Goal: Find contact information: Find contact information

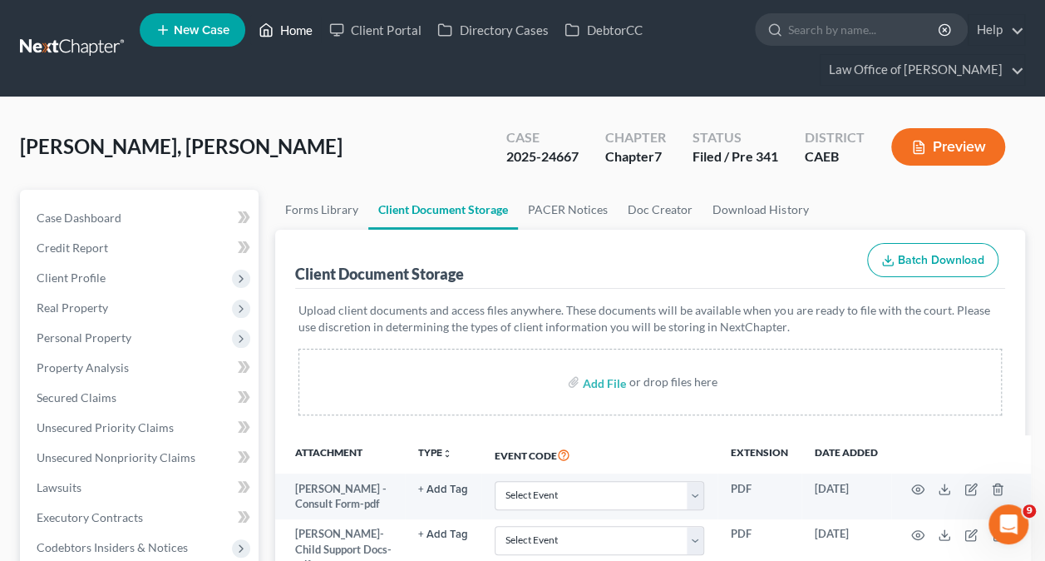
click at [257, 44] on link "Home" at bounding box center [285, 30] width 71 height 30
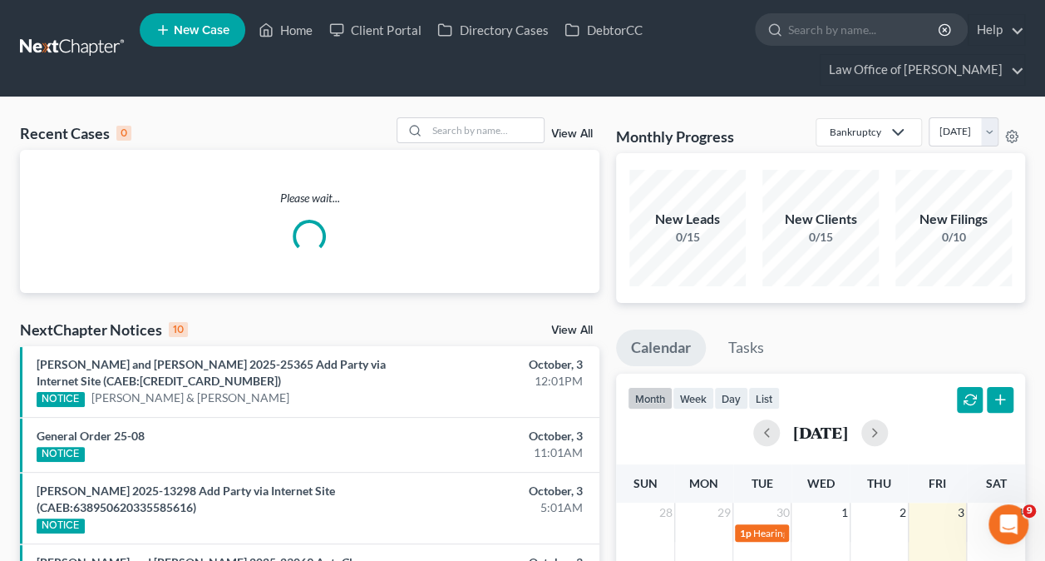
click at [428, 133] on div at bounding box center [413, 130] width 30 height 24
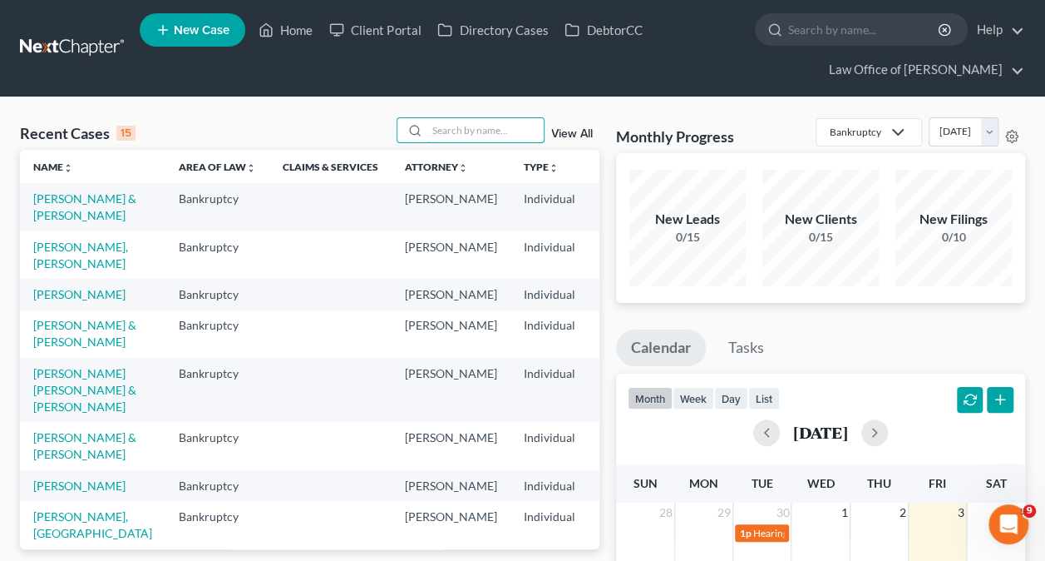
click at [452, 133] on input "search" at bounding box center [486, 130] width 116 height 24
paste input "Lore Ipsumdo, Sit am co adipisci eli seddoeiusm te in utlab etd magnaali. En ad…"
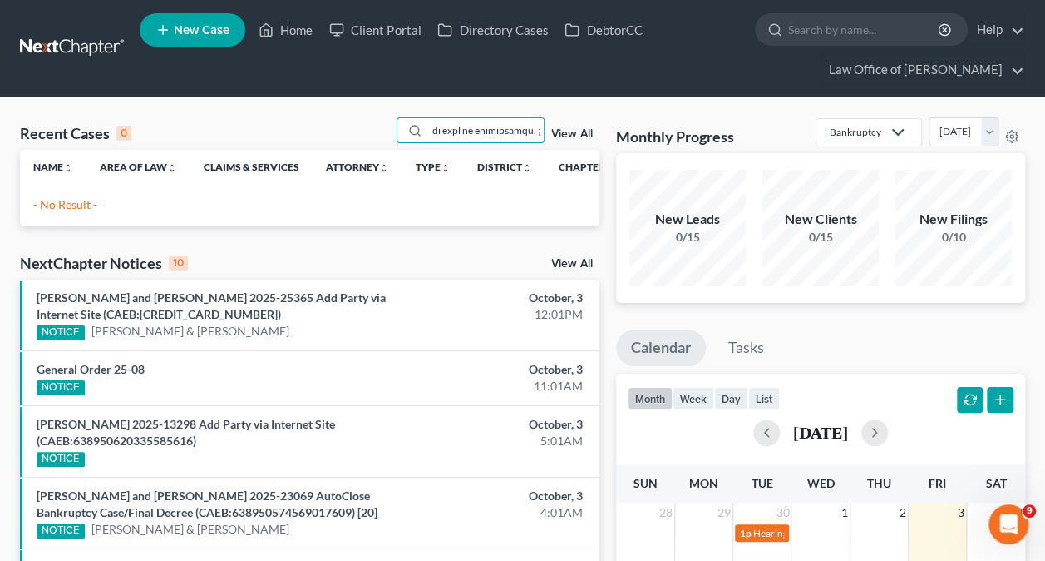
click at [459, 131] on input "search" at bounding box center [486, 130] width 116 height 24
type input "Lore Ipsumdo, Sit am co adipisci eli seddoeiusm te in utlab etd magnaali. En ad…"
click at [459, 131] on input "search" at bounding box center [486, 130] width 116 height 24
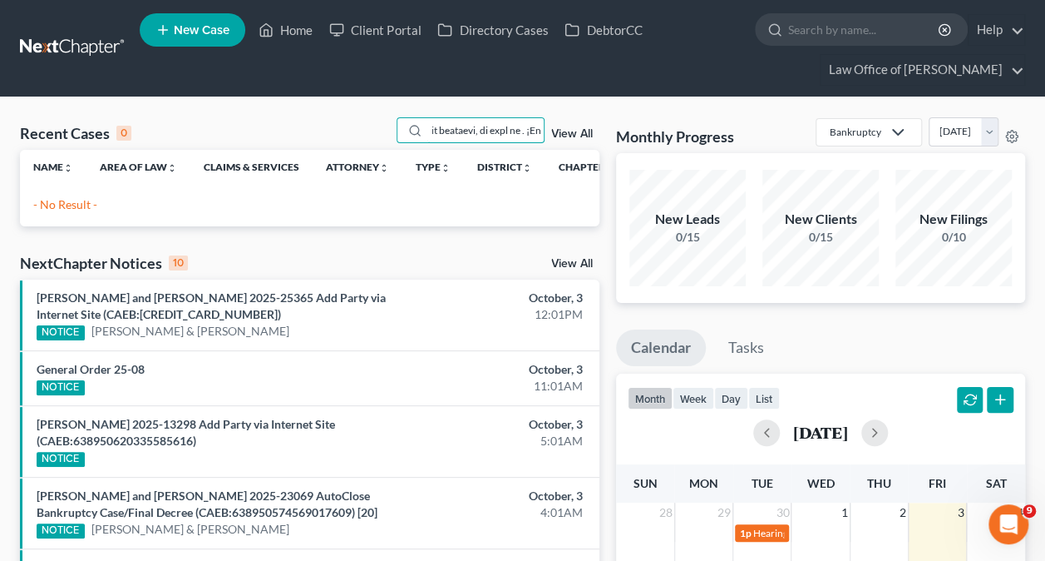
click at [459, 131] on input "search" at bounding box center [486, 130] width 116 height 24
type input "[PERSON_NAME]"
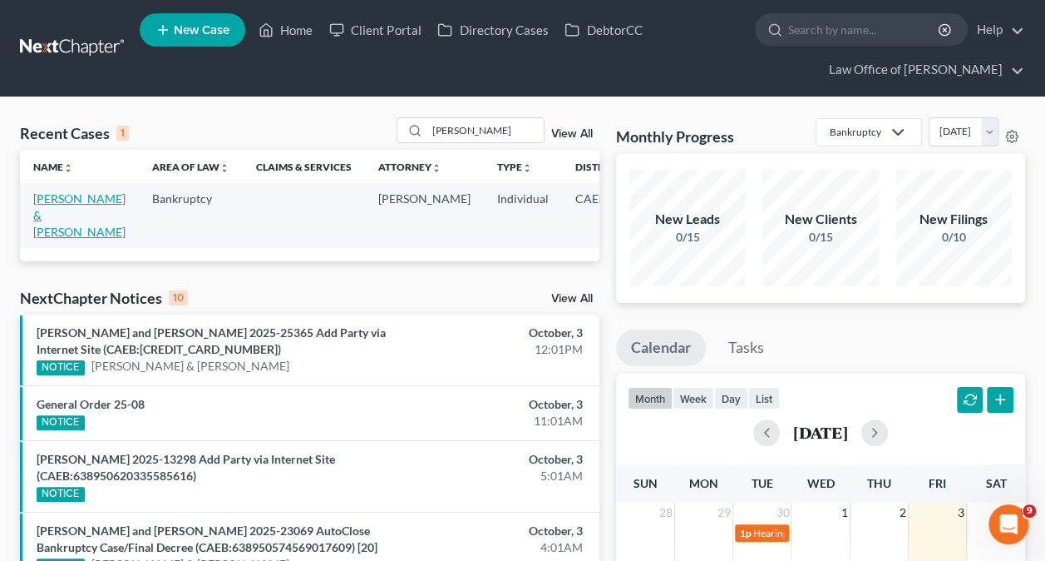
click at [50, 211] on link "[PERSON_NAME] & [PERSON_NAME]" at bounding box center [79, 214] width 92 height 47
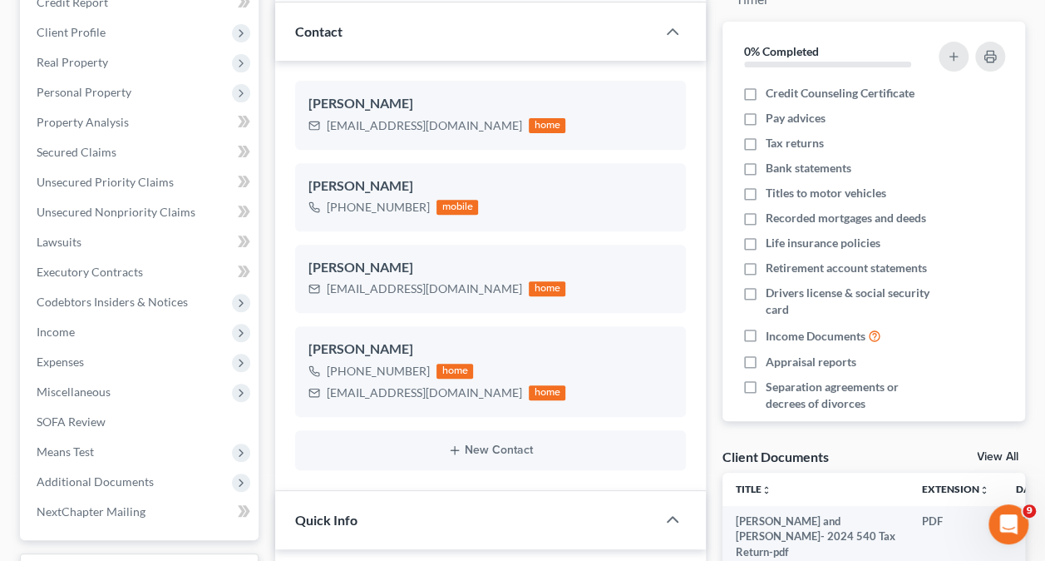
scroll to position [166, 0]
click at [133, 487] on span "Additional Documents" at bounding box center [140, 482] width 235 height 30
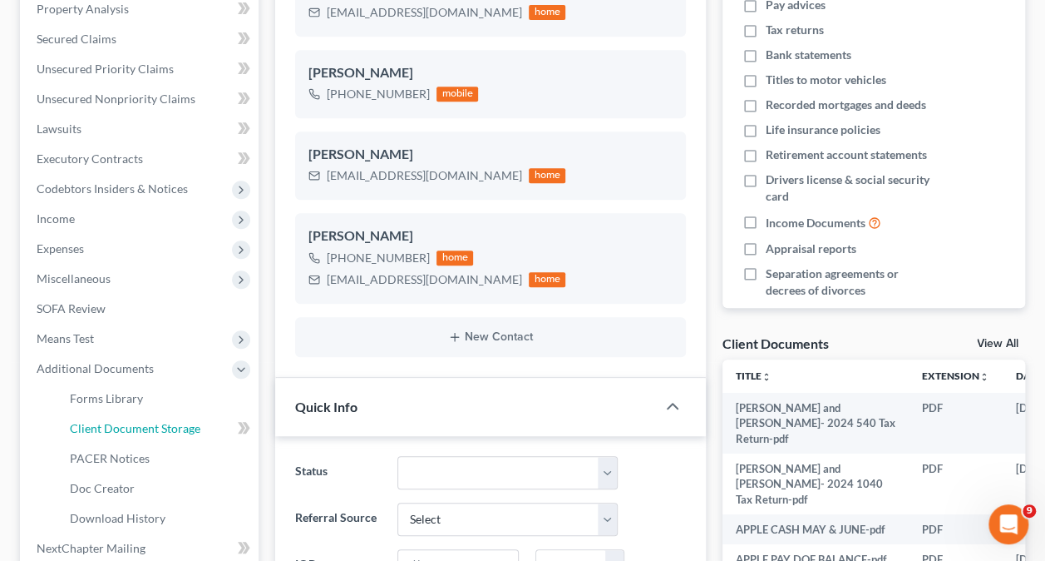
click at [137, 431] on span "Client Document Storage" at bounding box center [135, 428] width 131 height 14
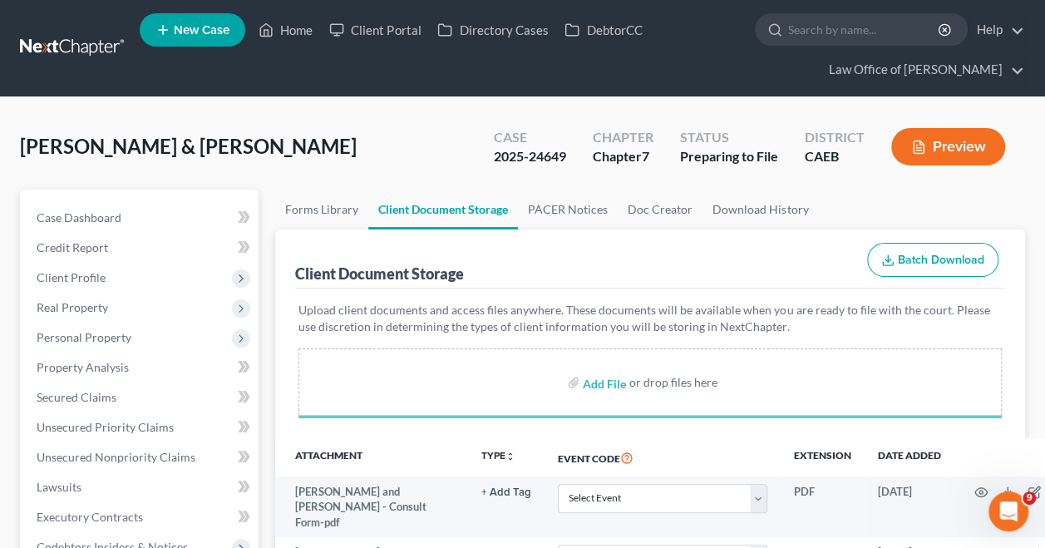
drag, startPoint x: 269, startPoint y: 267, endPoint x: 296, endPoint y: 65, distance: 203.9
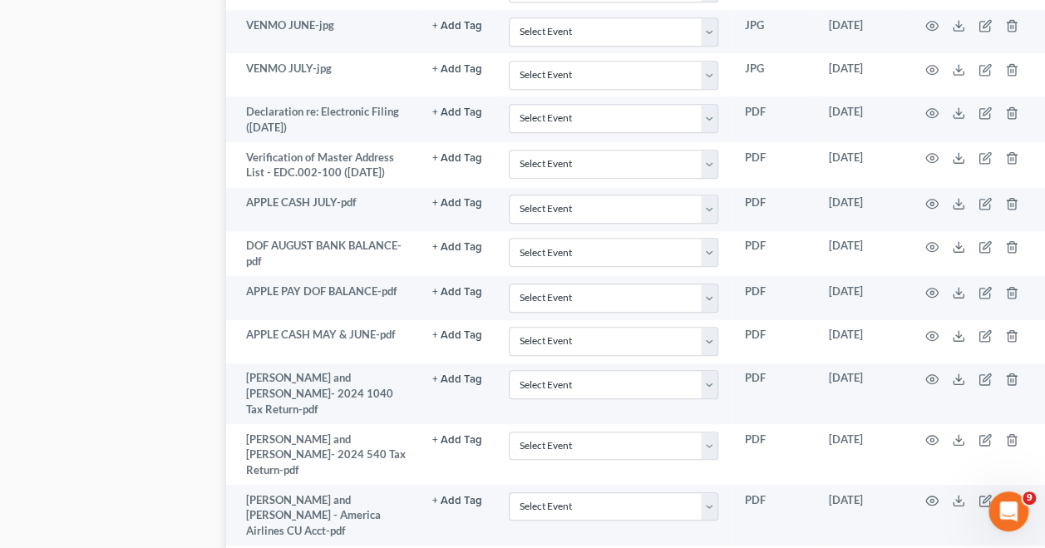
scroll to position [3661, 49]
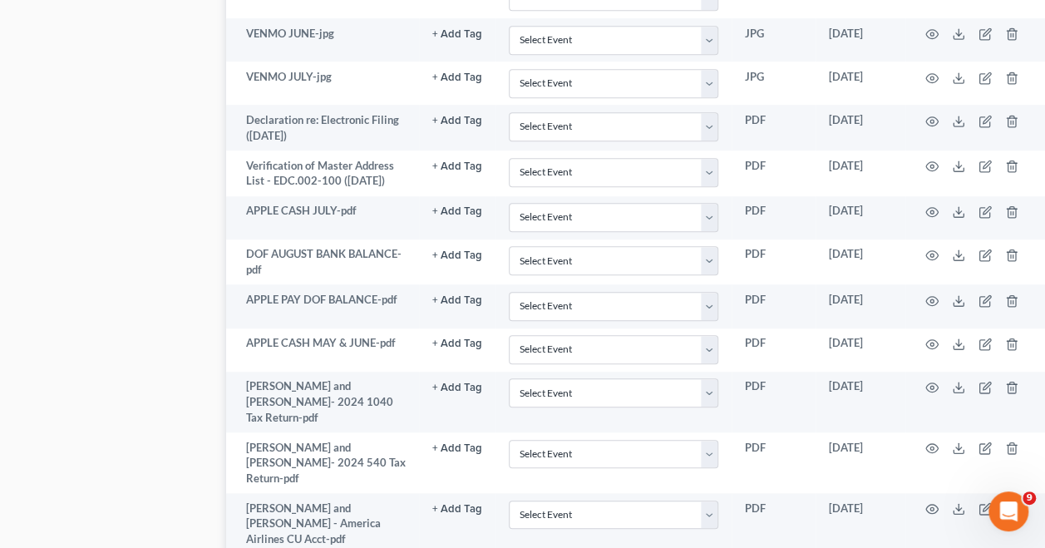
click at [1014, 502] on icon "button" at bounding box center [1012, 508] width 13 height 13
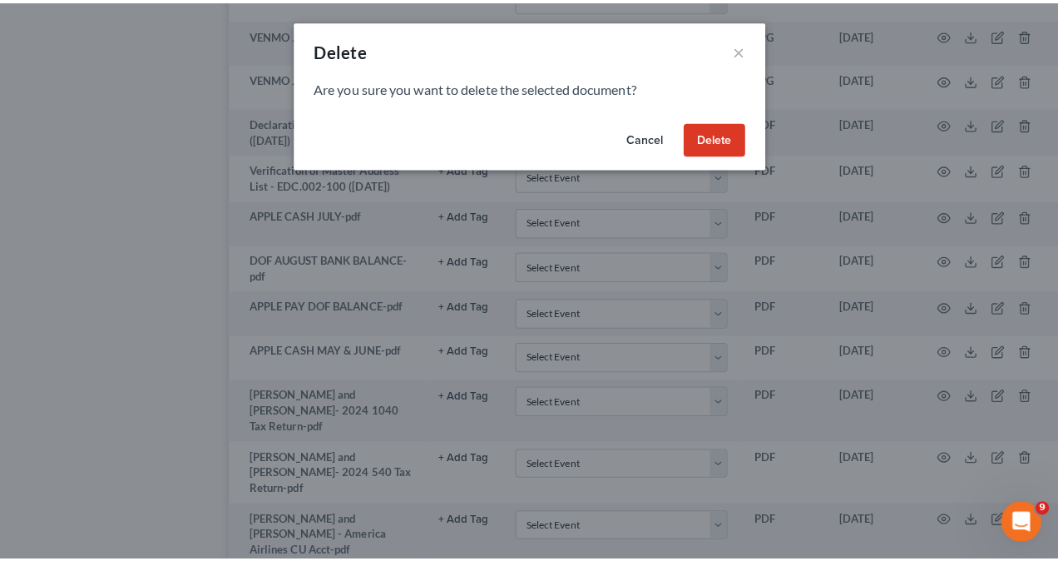
scroll to position [3661, 40]
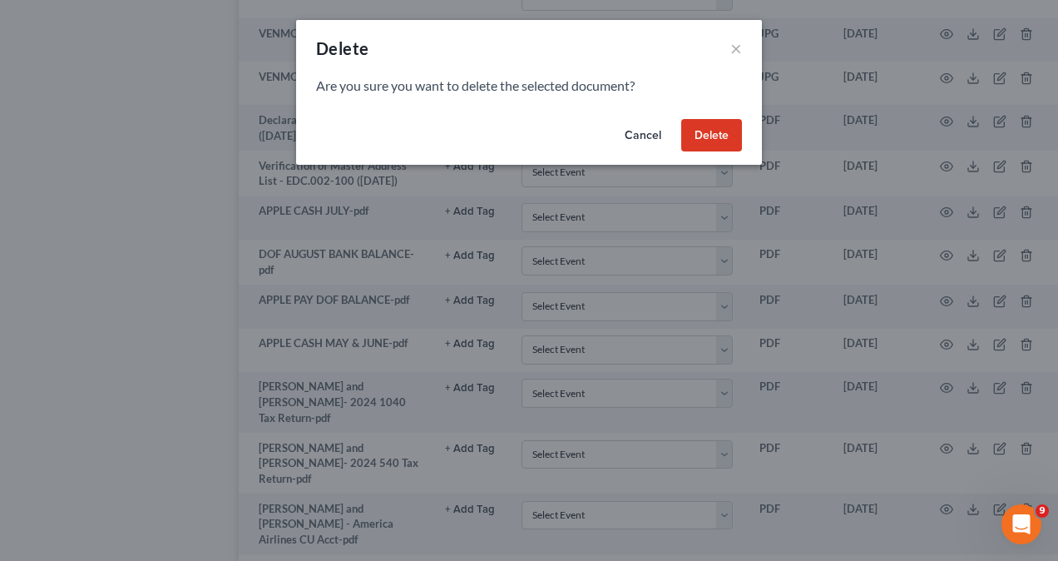
click at [724, 134] on button "Delete" at bounding box center [711, 135] width 61 height 33
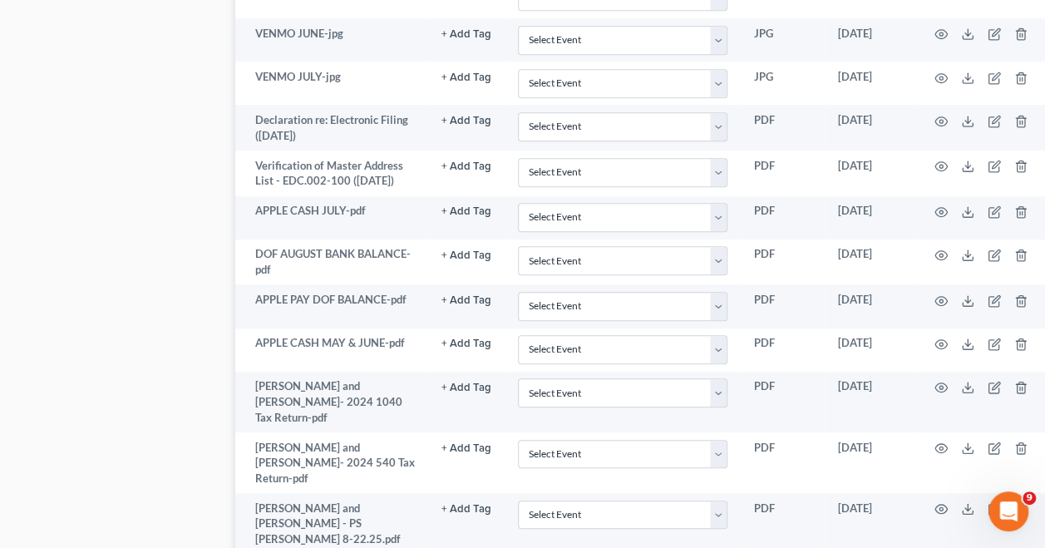
click at [1012, 493] on td at bounding box center [985, 523] width 140 height 61
click at [1019, 502] on icon "button" at bounding box center [1021, 508] width 13 height 13
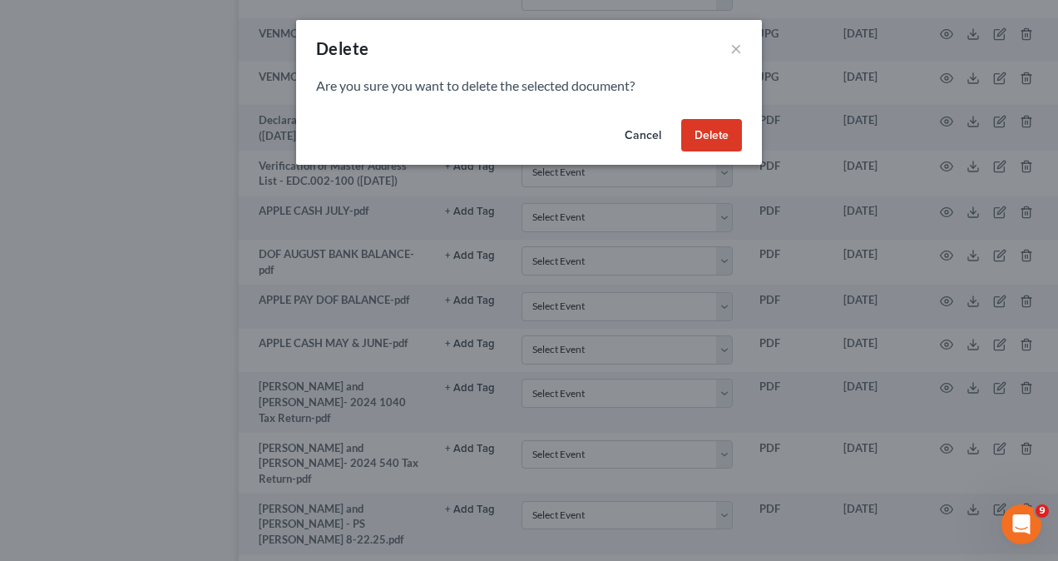
click at [699, 140] on button "Delete" at bounding box center [711, 135] width 61 height 33
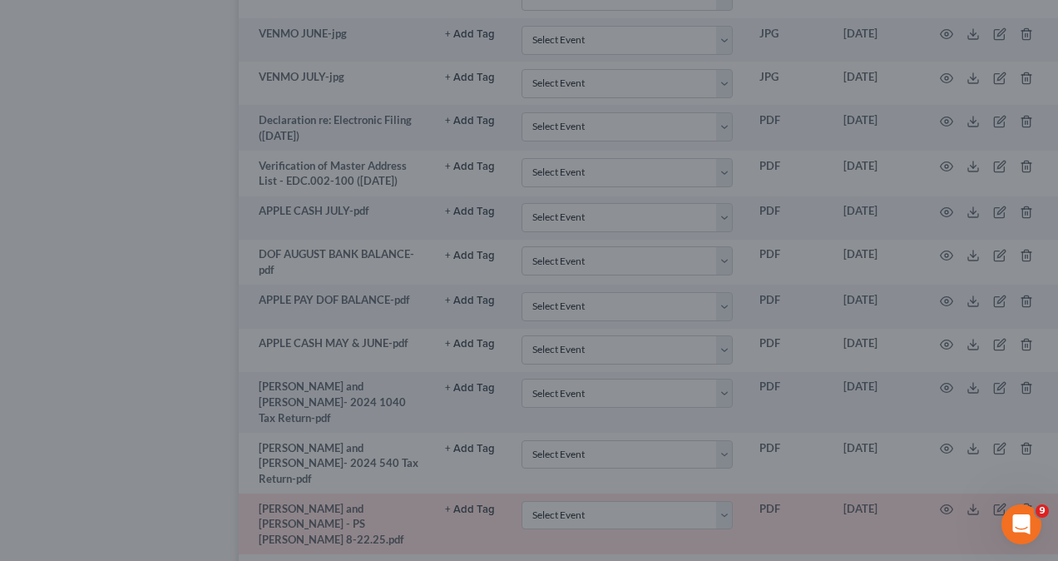
scroll to position [3633, 40]
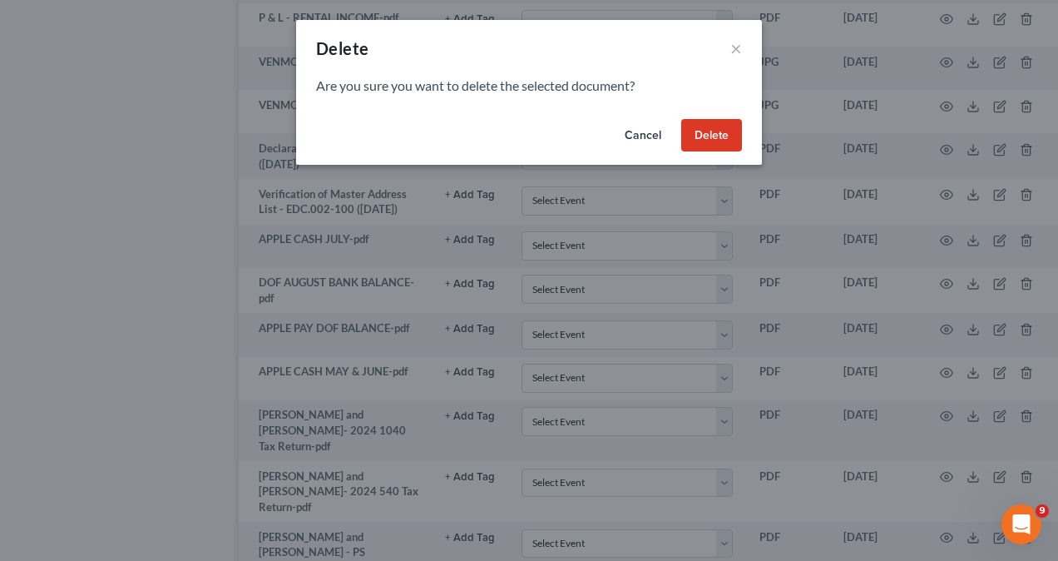
click at [714, 122] on button "Delete" at bounding box center [711, 135] width 61 height 33
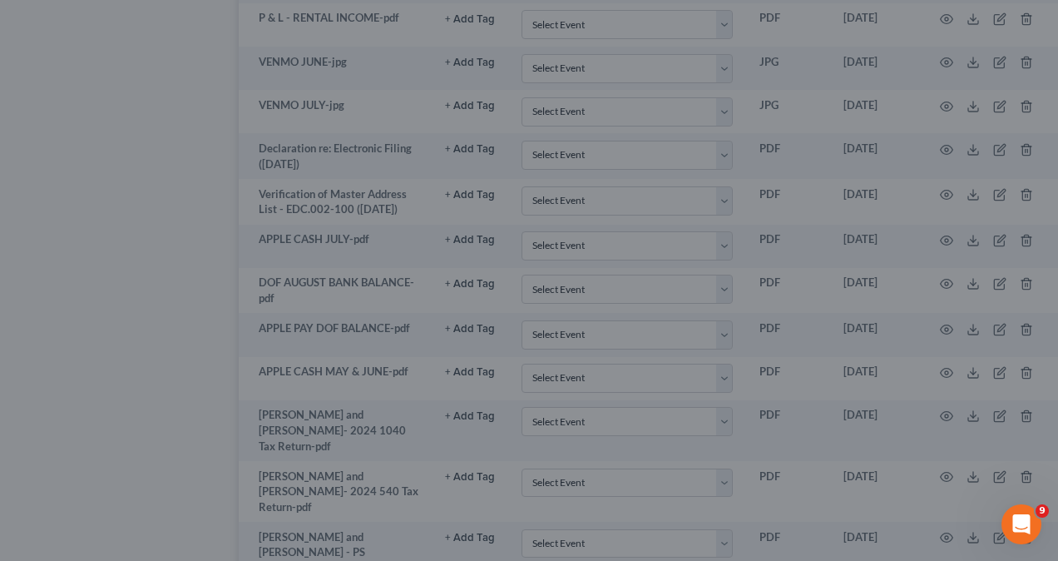
scroll to position [3587, 40]
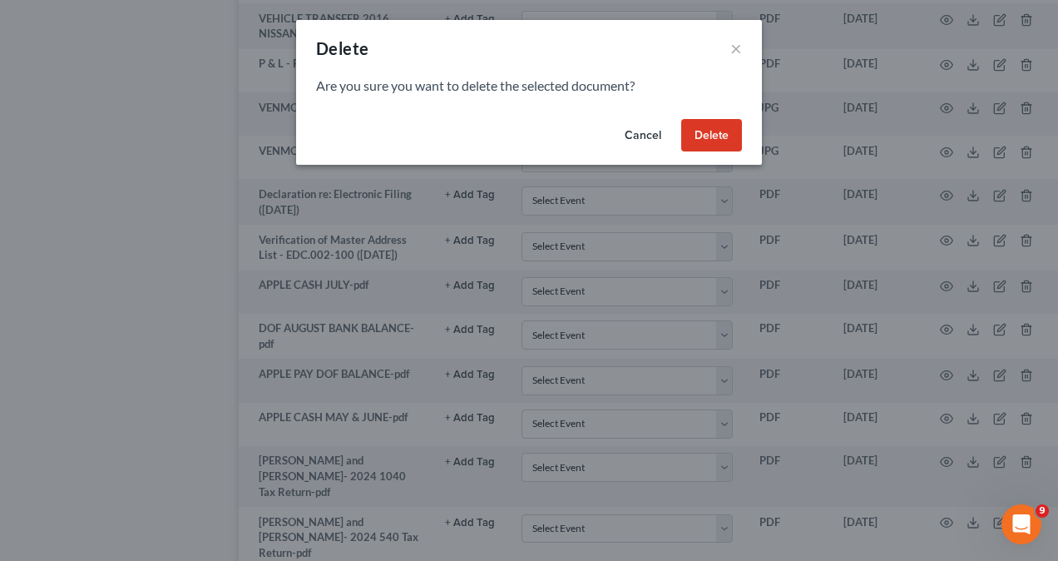
click at [719, 143] on button "Delete" at bounding box center [711, 135] width 61 height 33
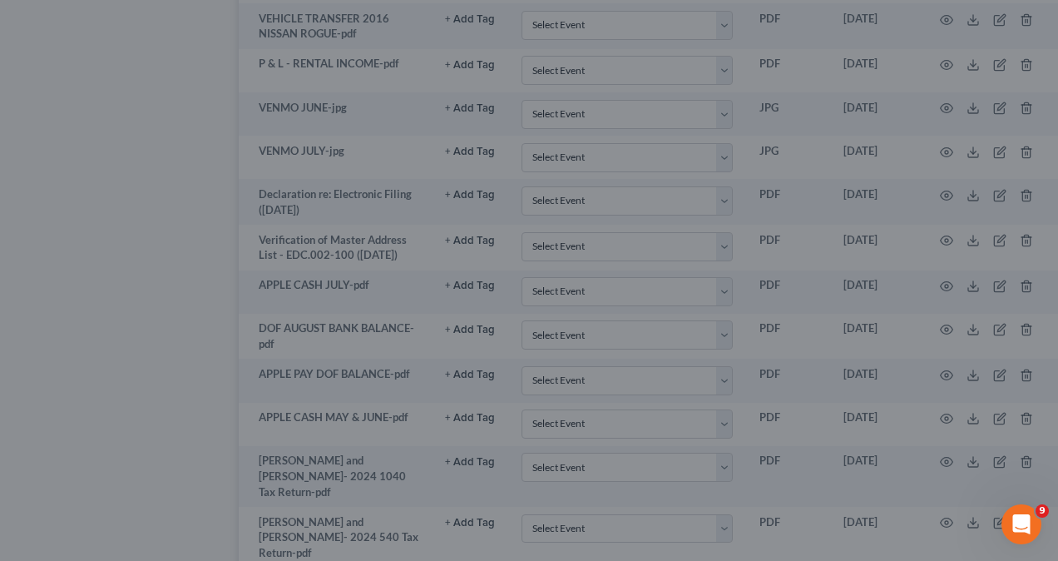
scroll to position [3542, 40]
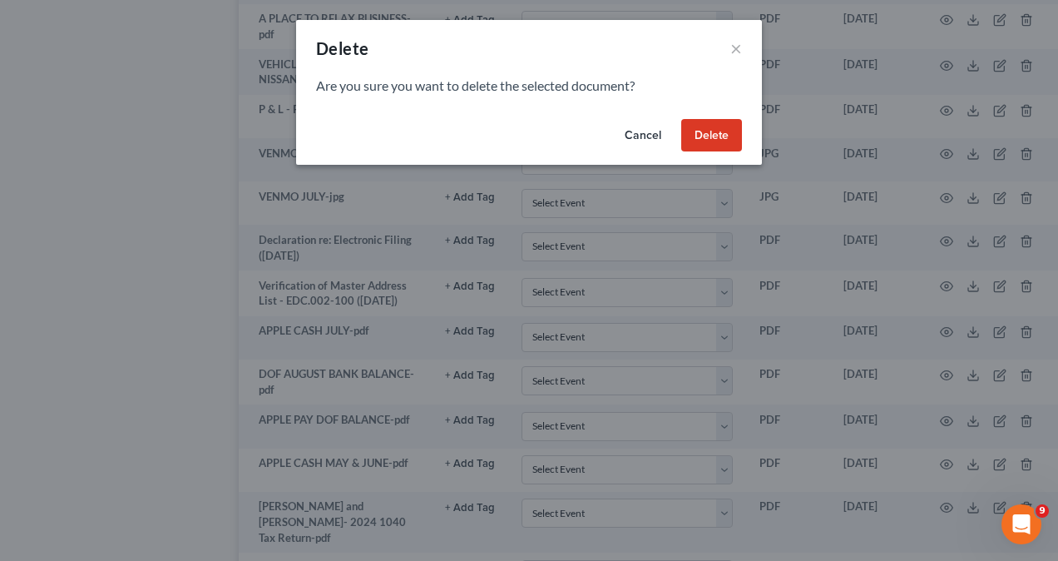
click at [725, 135] on button "Delete" at bounding box center [711, 135] width 61 height 33
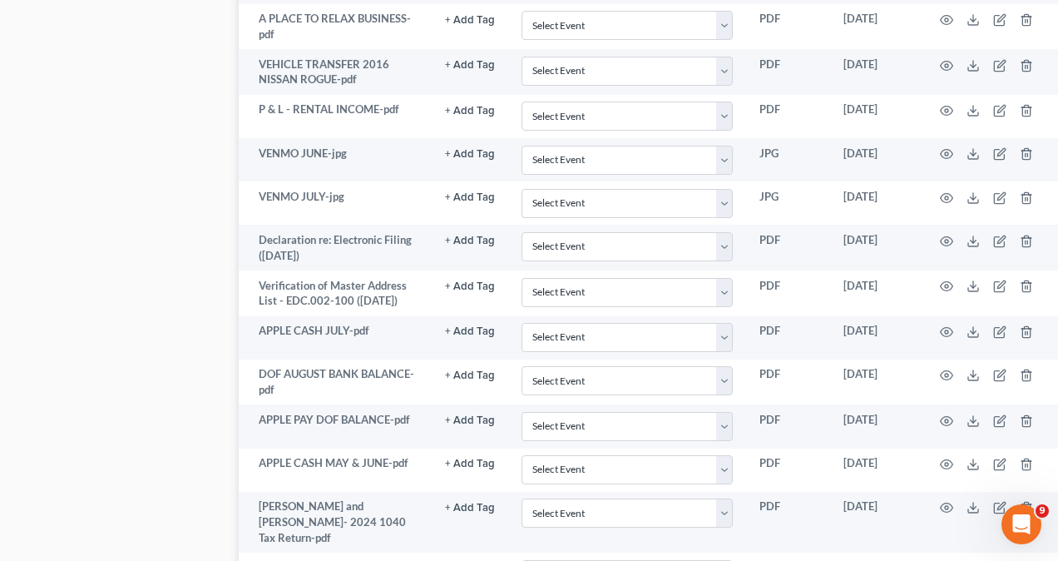
scroll to position [3497, 40]
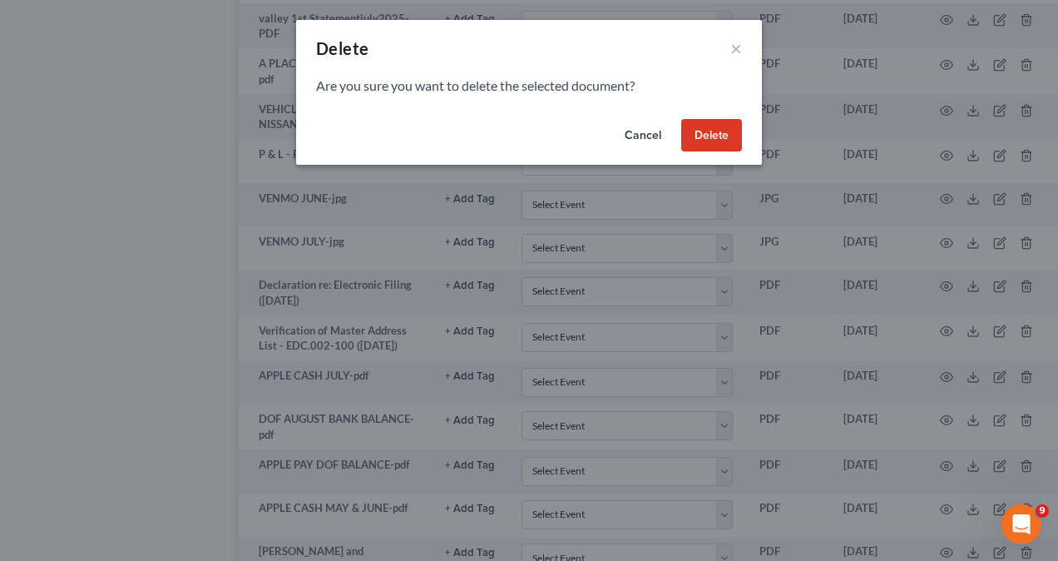
click at [709, 134] on button "Delete" at bounding box center [711, 135] width 61 height 33
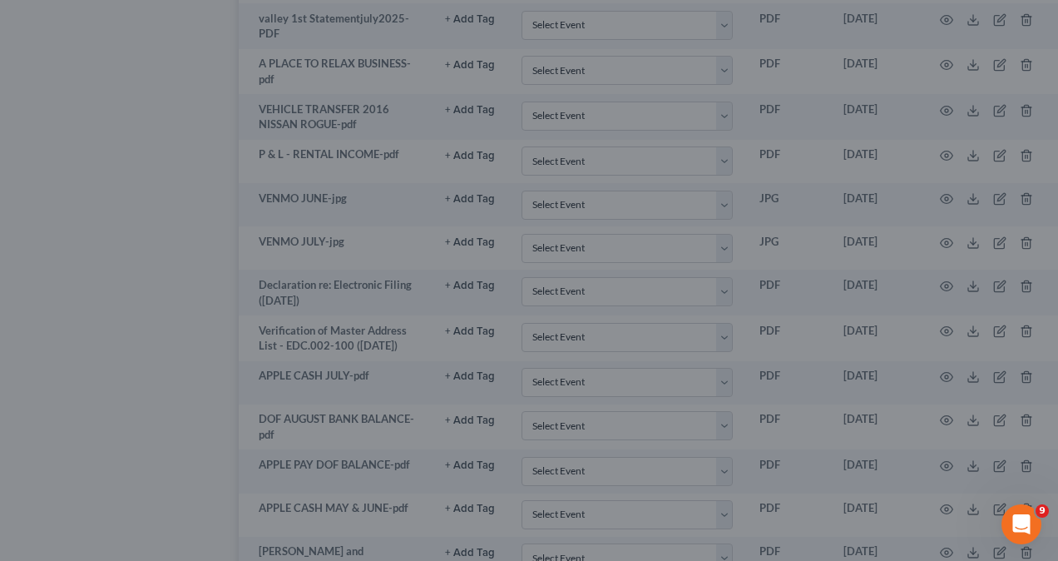
scroll to position [3452, 40]
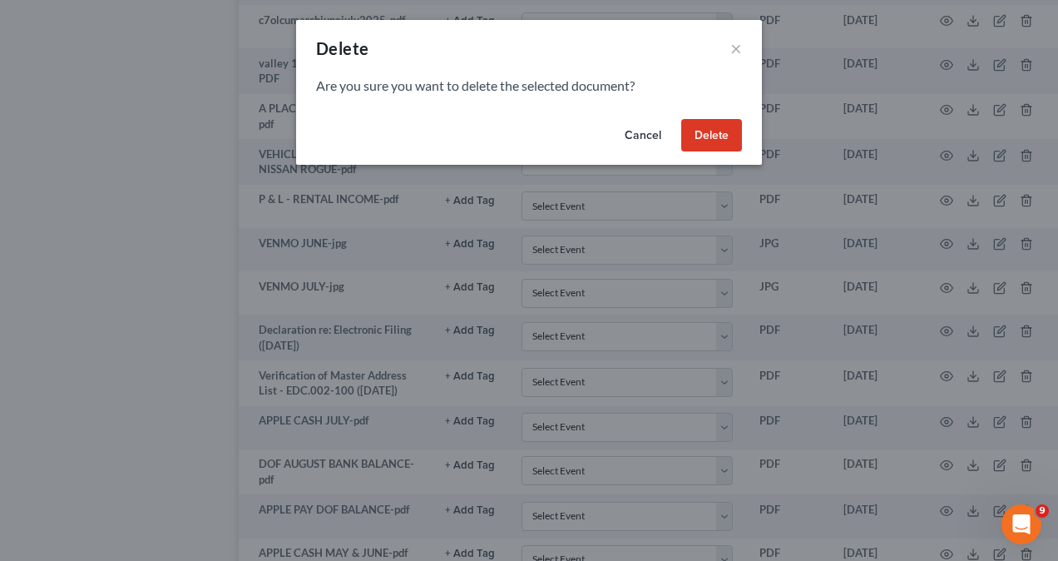
click at [727, 130] on button "Delete" at bounding box center [711, 135] width 61 height 33
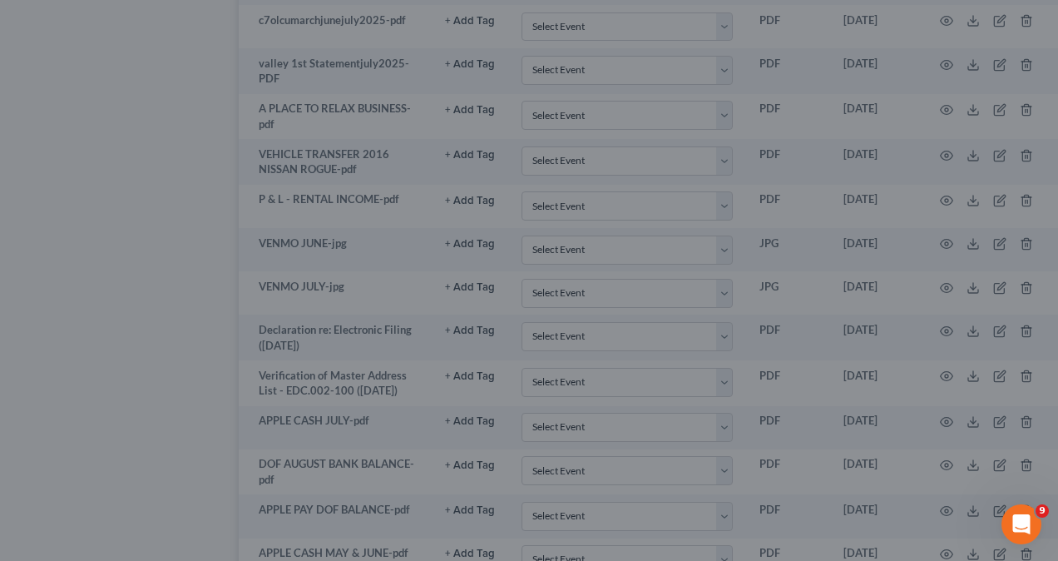
scroll to position [3406, 40]
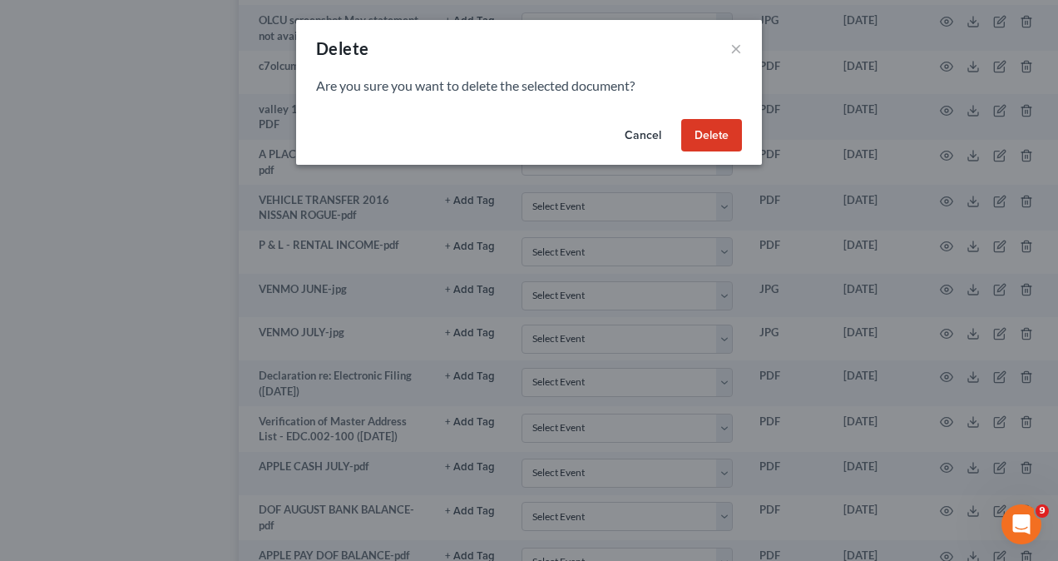
click at [707, 131] on button "Delete" at bounding box center [711, 135] width 61 height 33
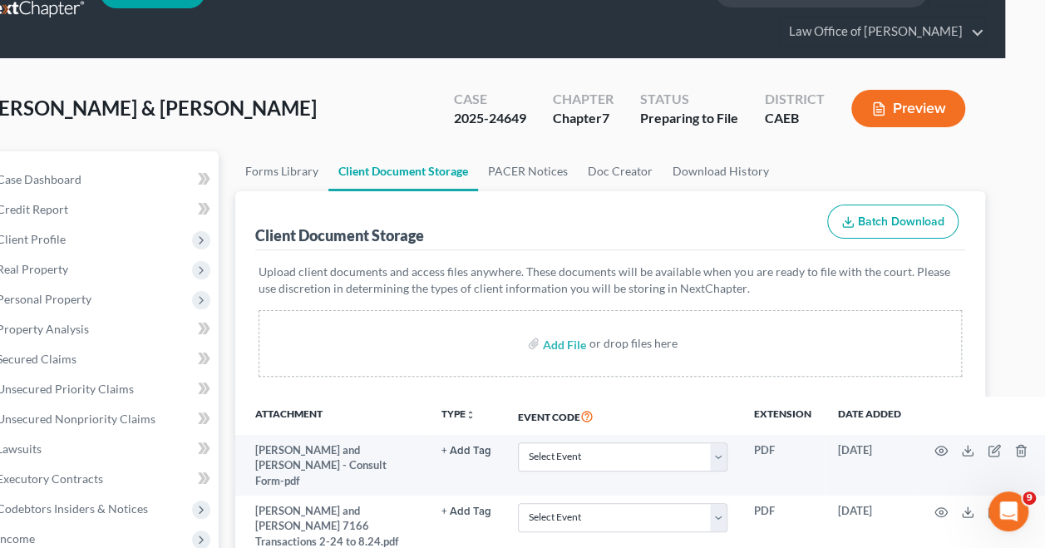
scroll to position [3, 40]
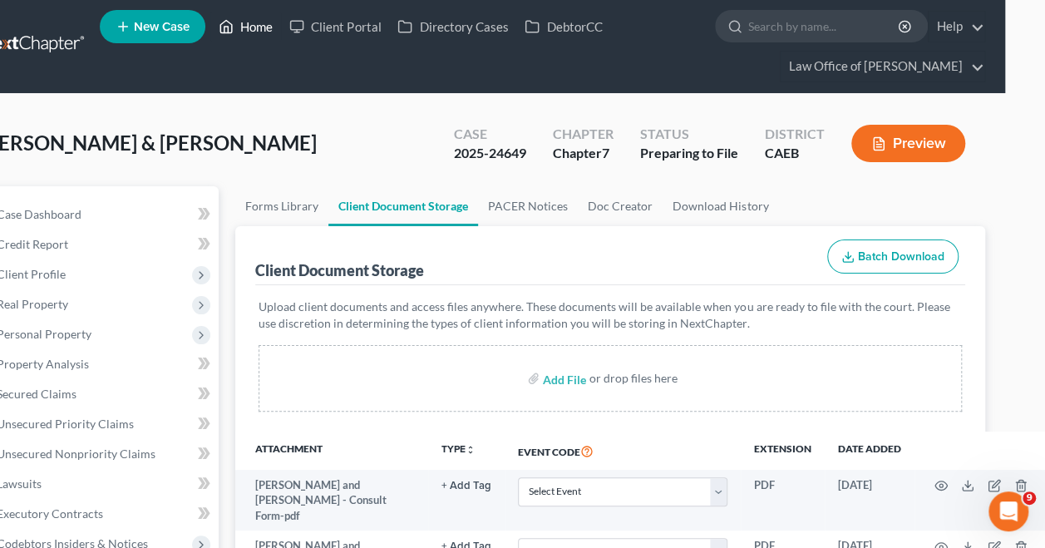
click at [246, 27] on link "Home" at bounding box center [245, 27] width 71 height 30
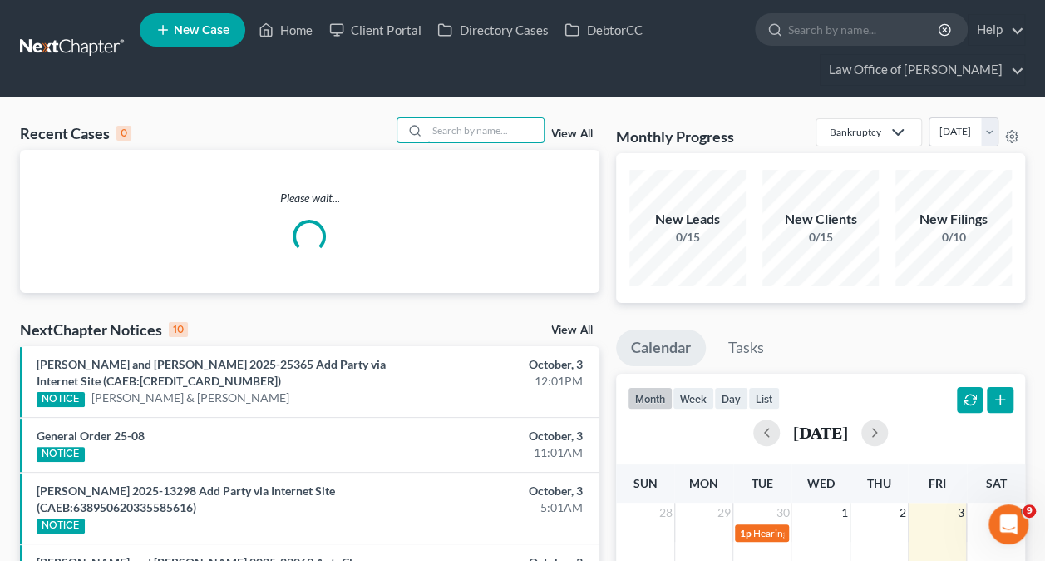
click at [492, 132] on input "search" at bounding box center [486, 130] width 116 height 24
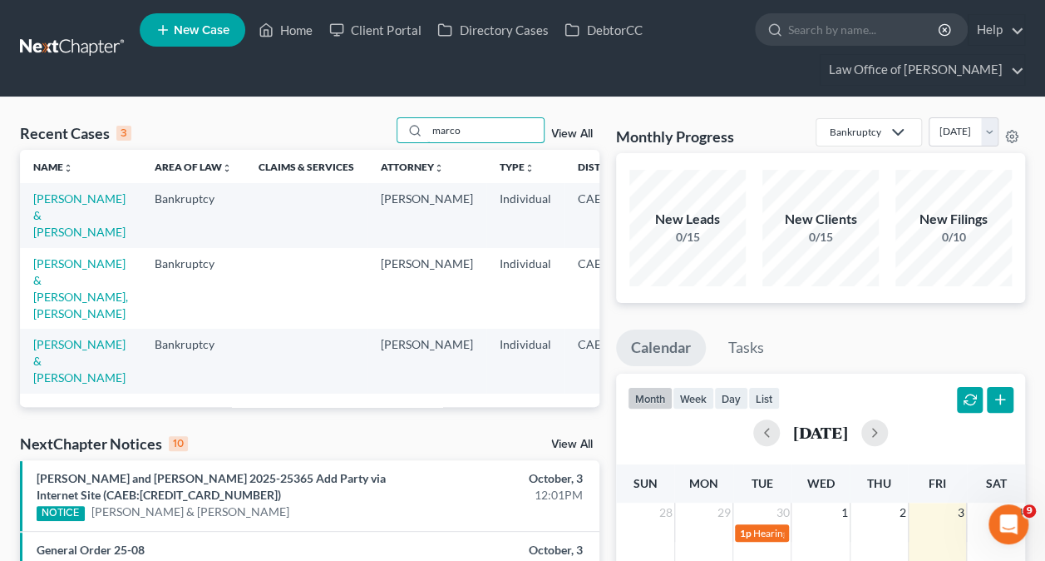
type input "marco"
click at [57, 216] on link "[PERSON_NAME] & [PERSON_NAME]" at bounding box center [79, 214] width 92 height 47
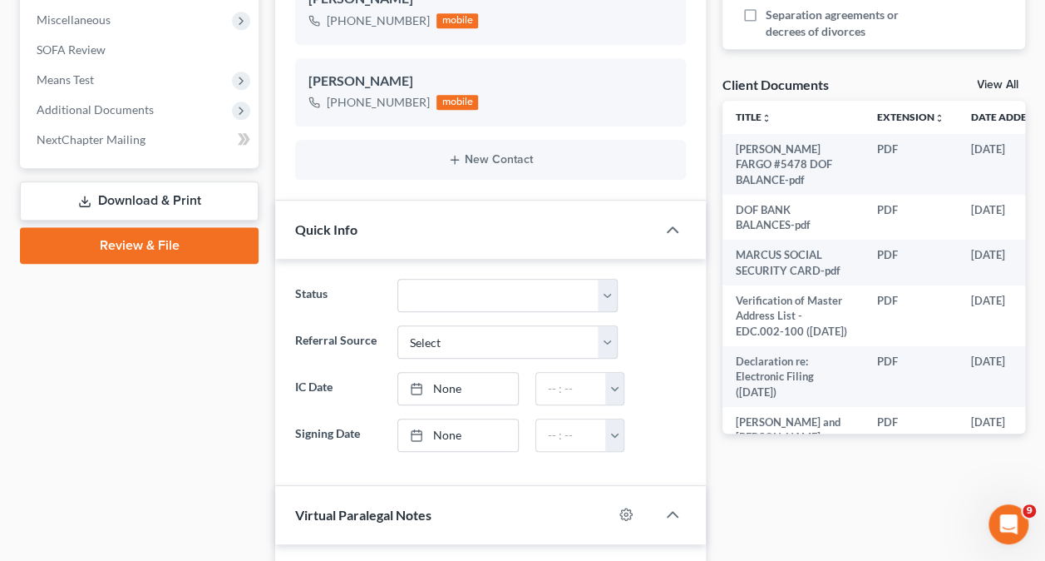
scroll to position [921, 0]
click at [107, 110] on span "Additional Documents" at bounding box center [95, 109] width 117 height 14
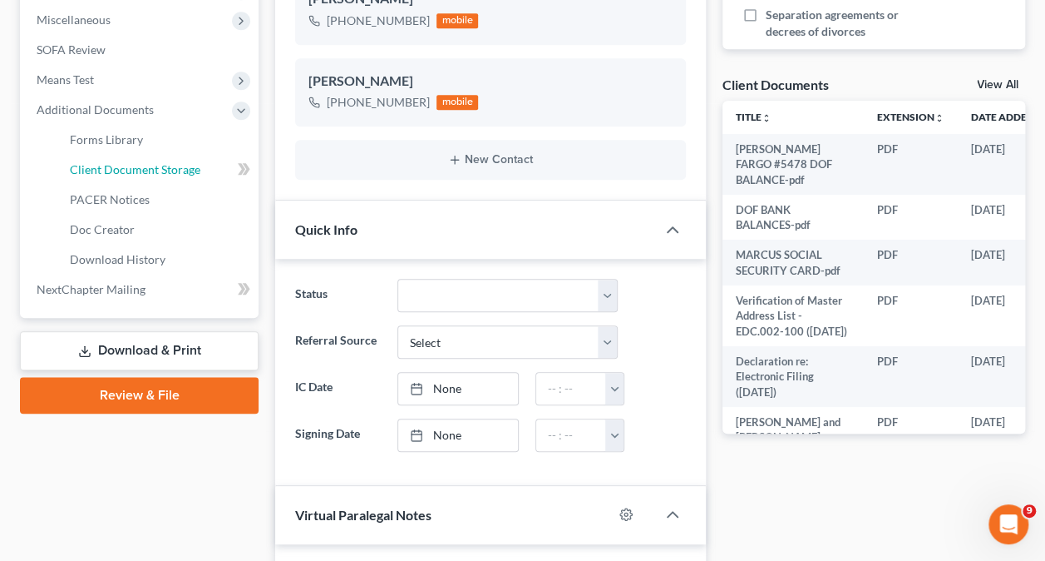
click at [130, 163] on span "Client Document Storage" at bounding box center [135, 169] width 131 height 14
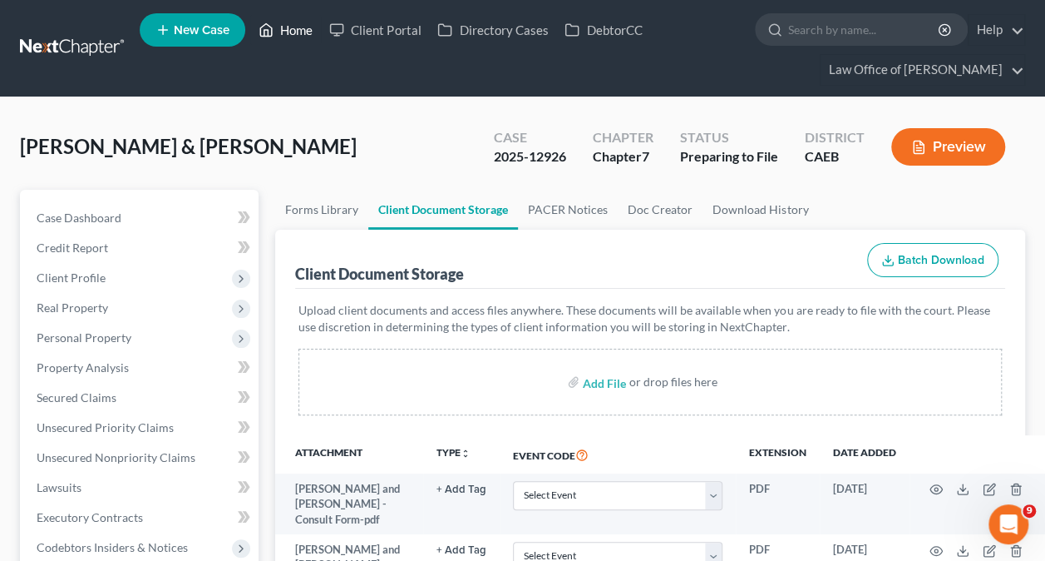
click at [279, 36] on link "Home" at bounding box center [285, 30] width 71 height 30
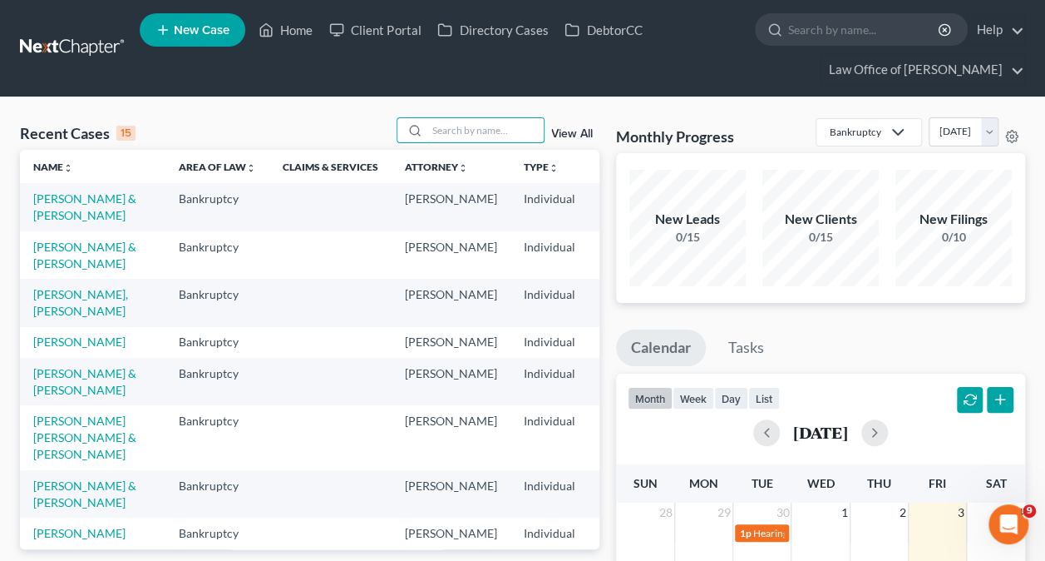
click at [517, 130] on input "search" at bounding box center [486, 130] width 116 height 24
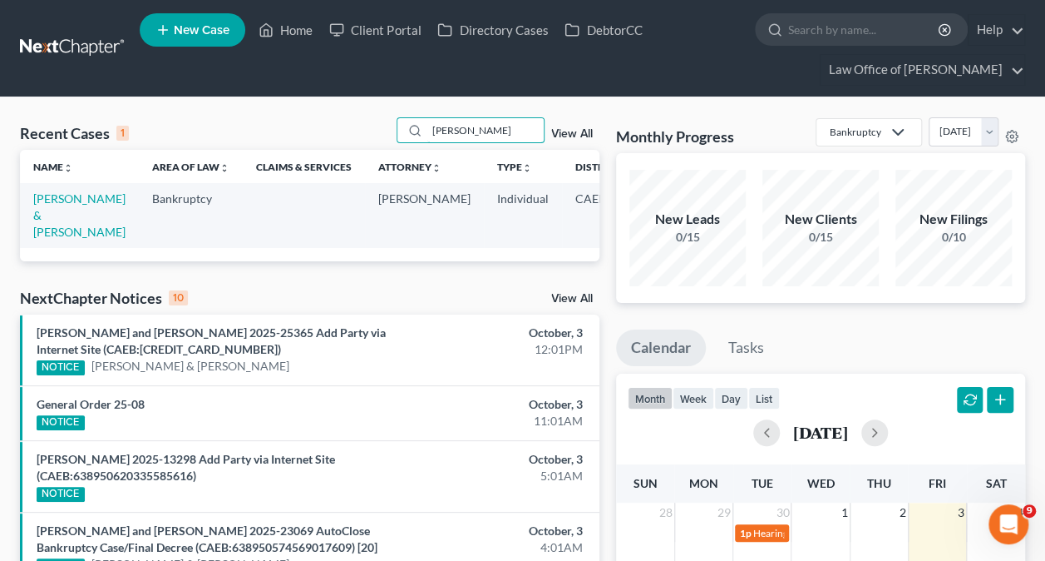
type input "[PERSON_NAME]"
click at [44, 213] on link "[PERSON_NAME] & [PERSON_NAME]" at bounding box center [79, 214] width 92 height 47
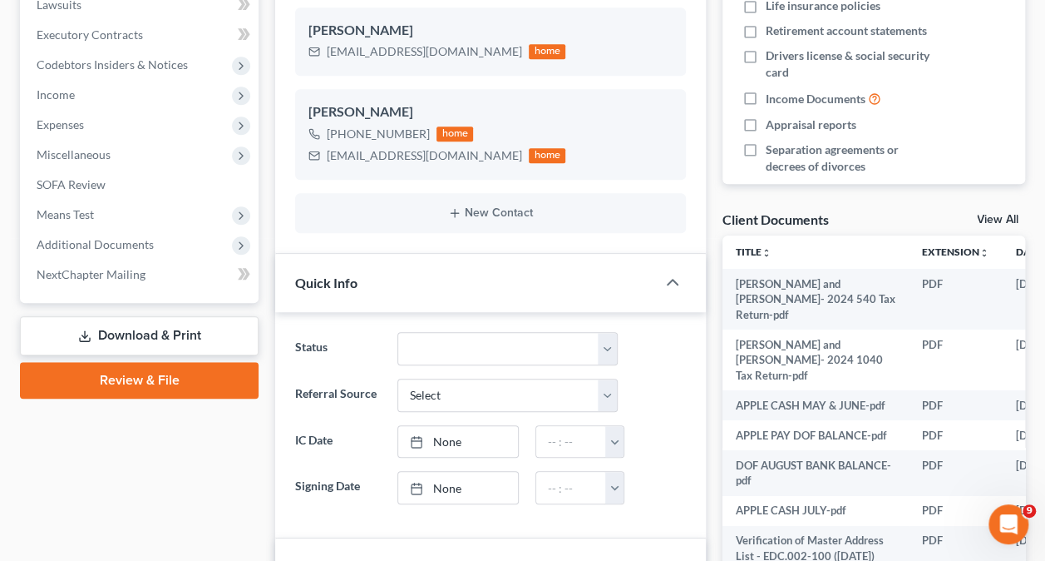
scroll to position [166, 0]
click at [121, 245] on span "Additional Documents" at bounding box center [95, 244] width 117 height 14
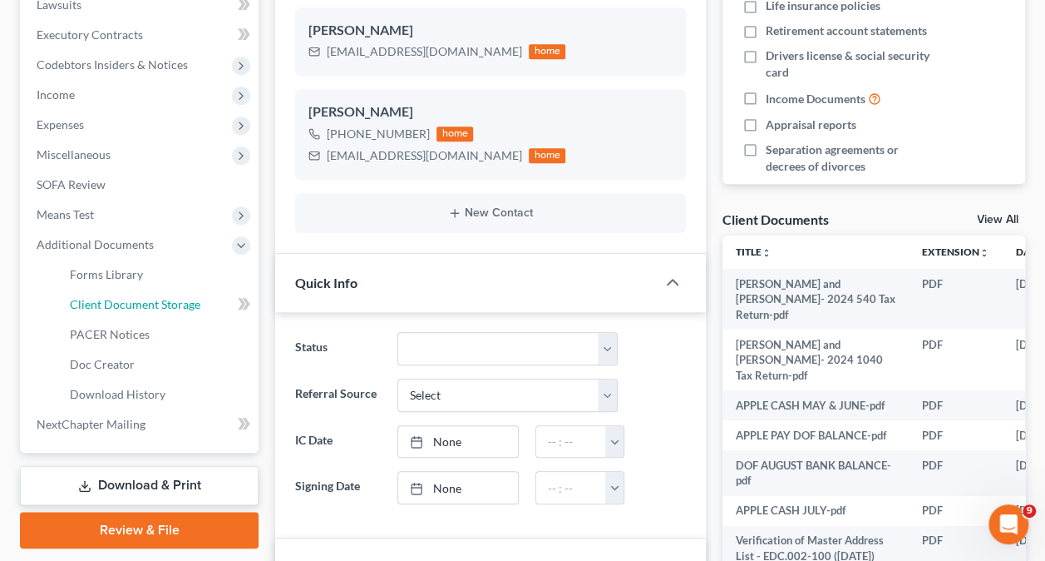
click at [168, 302] on span "Client Document Storage" at bounding box center [135, 304] width 131 height 14
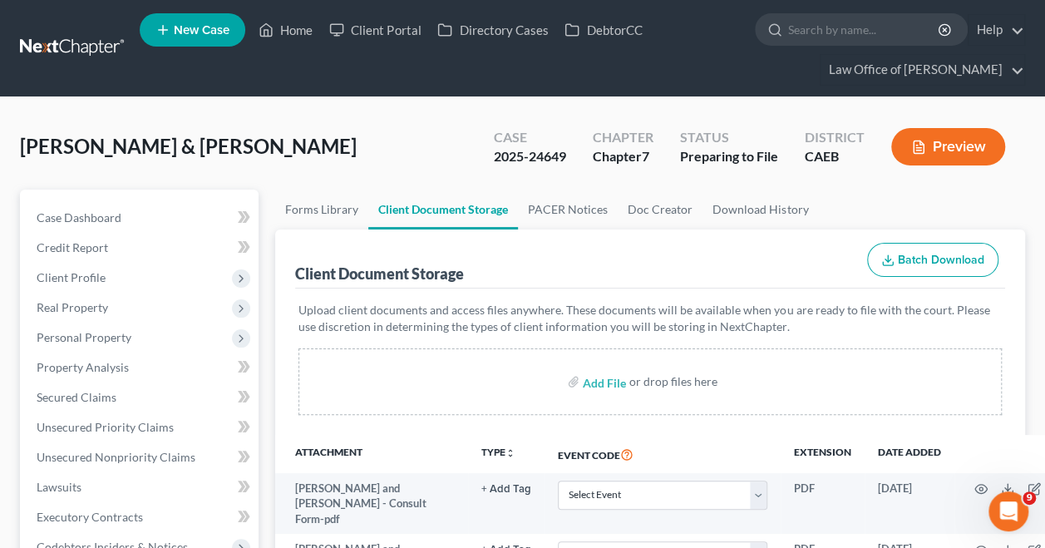
click at [294, 27] on link "Home" at bounding box center [285, 30] width 71 height 30
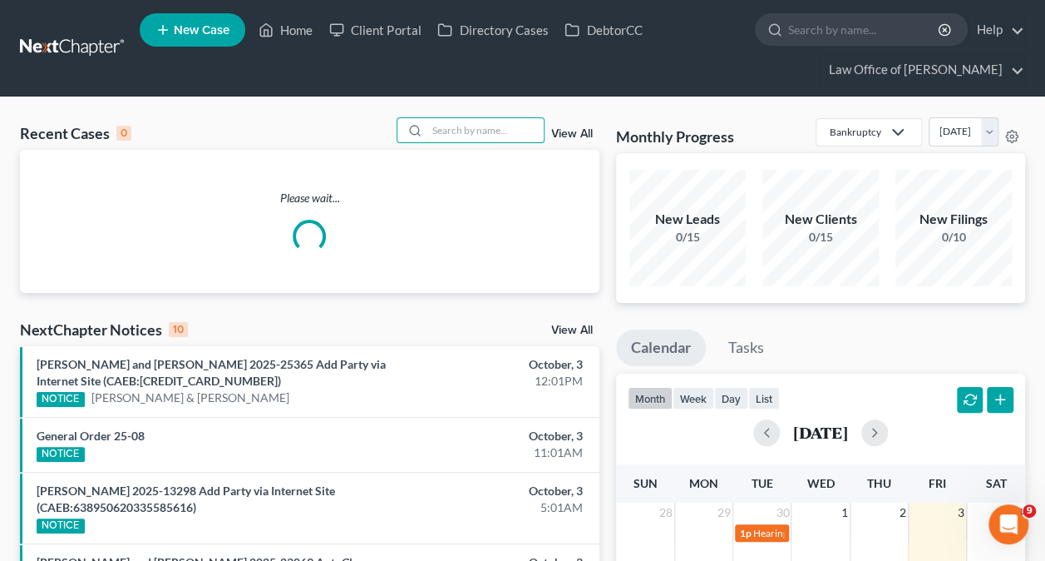
click at [460, 126] on input "search" at bounding box center [486, 130] width 116 height 24
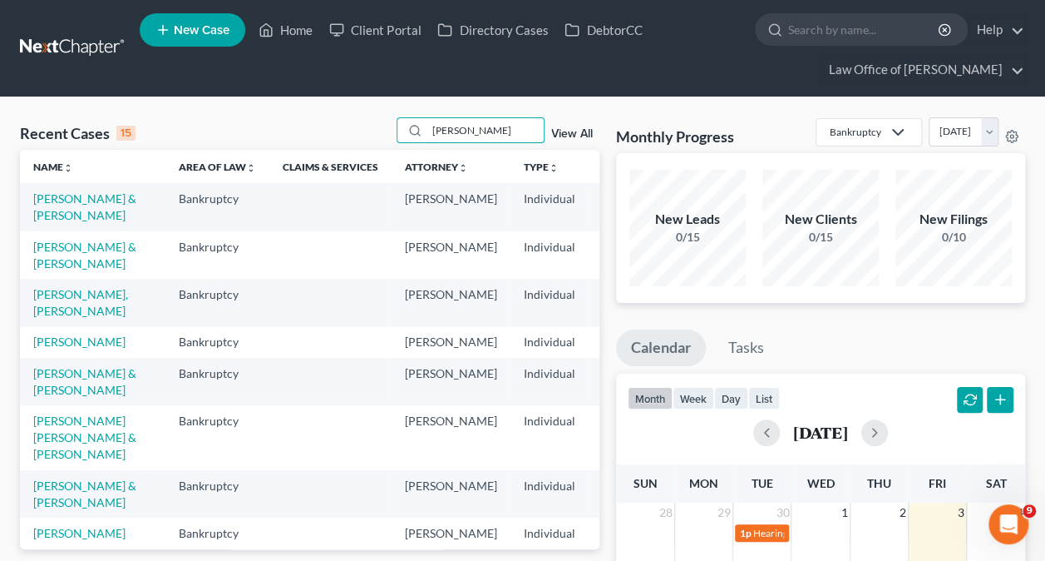
type input "[PERSON_NAME]"
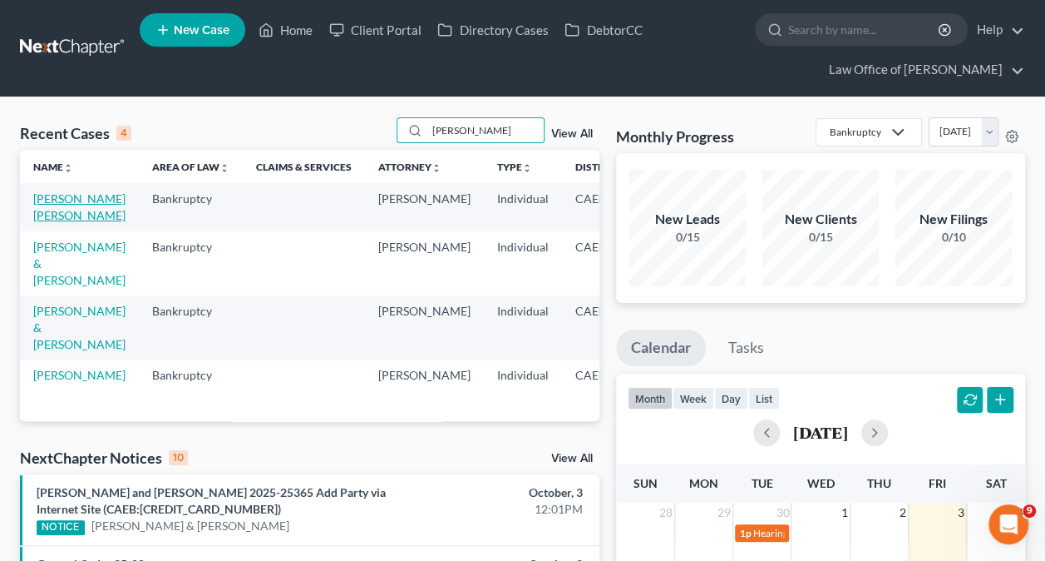
click at [59, 213] on link "[PERSON_NAME] [PERSON_NAME]" at bounding box center [79, 206] width 92 height 31
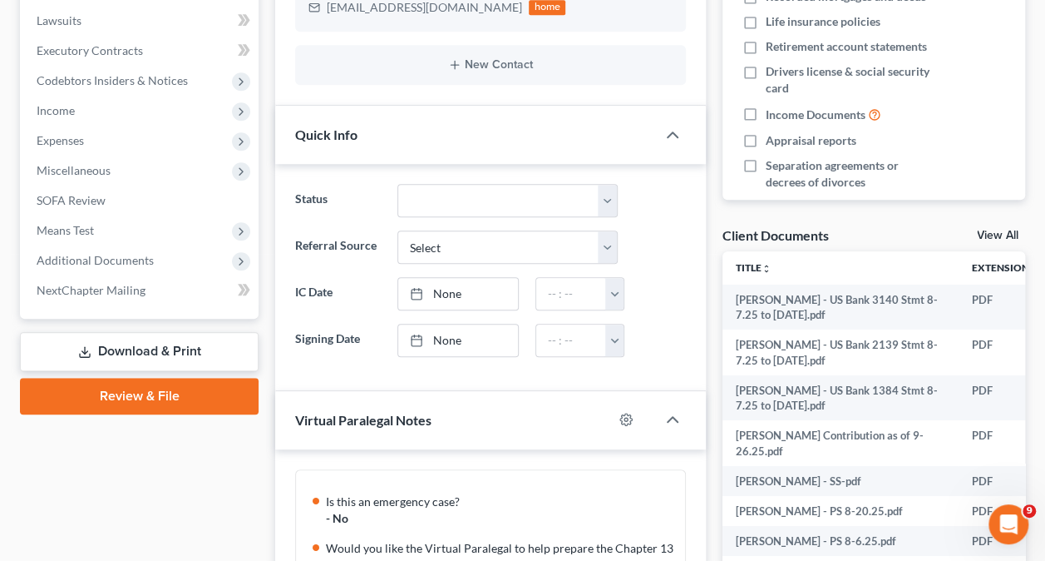
scroll to position [808, 0]
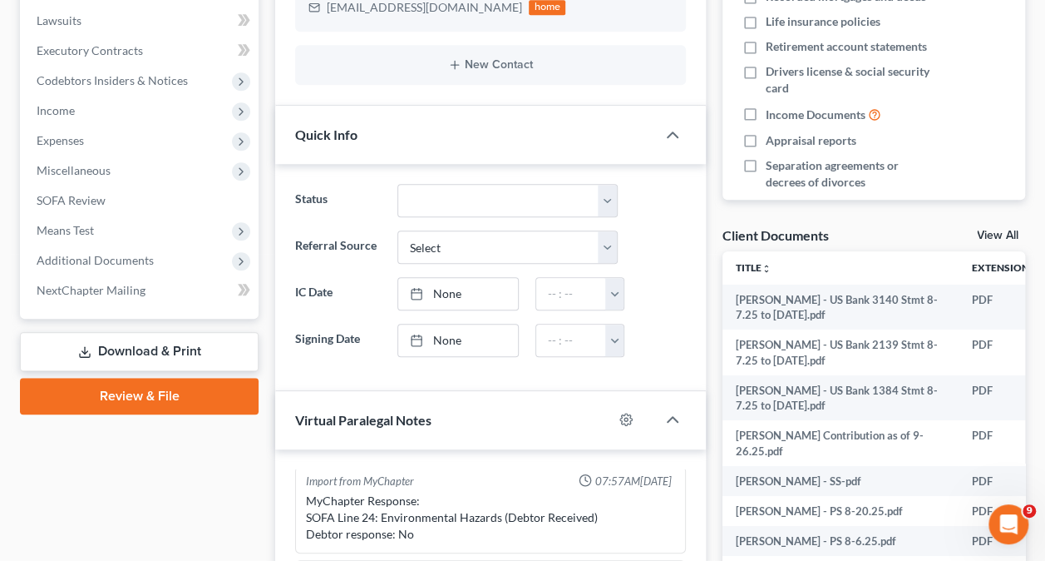
click at [129, 263] on span "Additional Documents" at bounding box center [95, 260] width 117 height 14
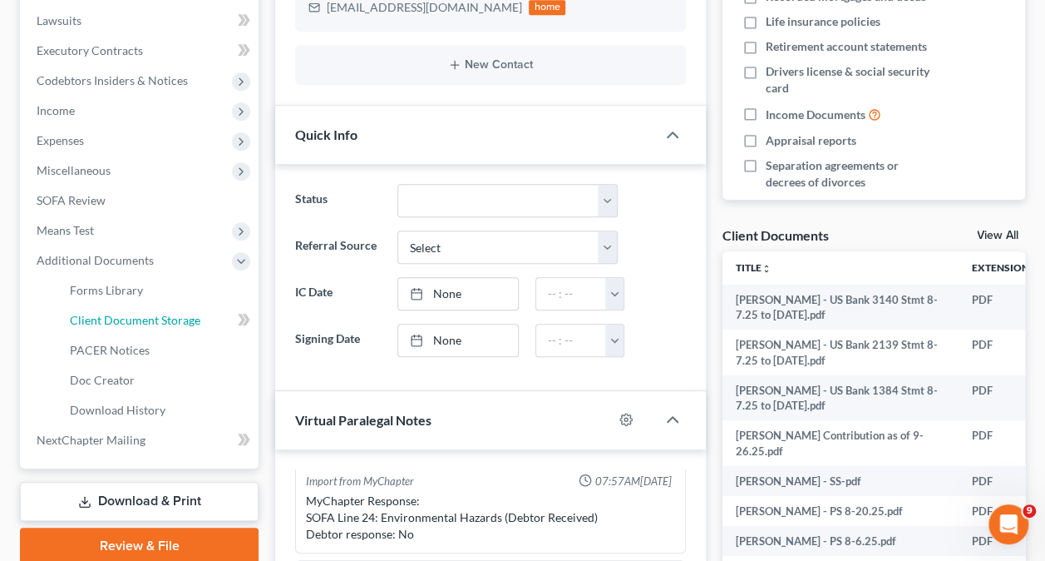
click at [183, 313] on span "Client Document Storage" at bounding box center [135, 320] width 131 height 14
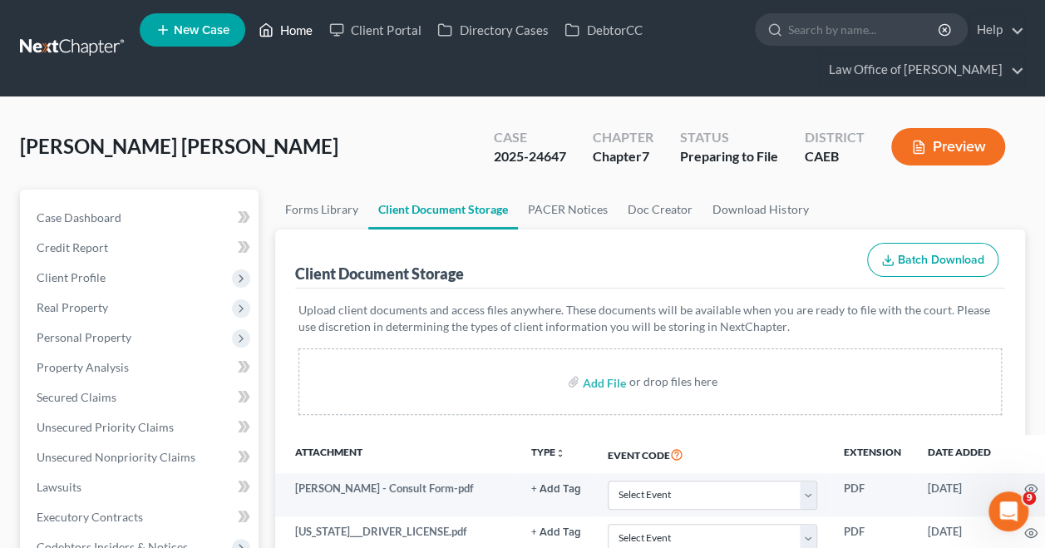
click at [300, 37] on link "Home" at bounding box center [285, 30] width 71 height 30
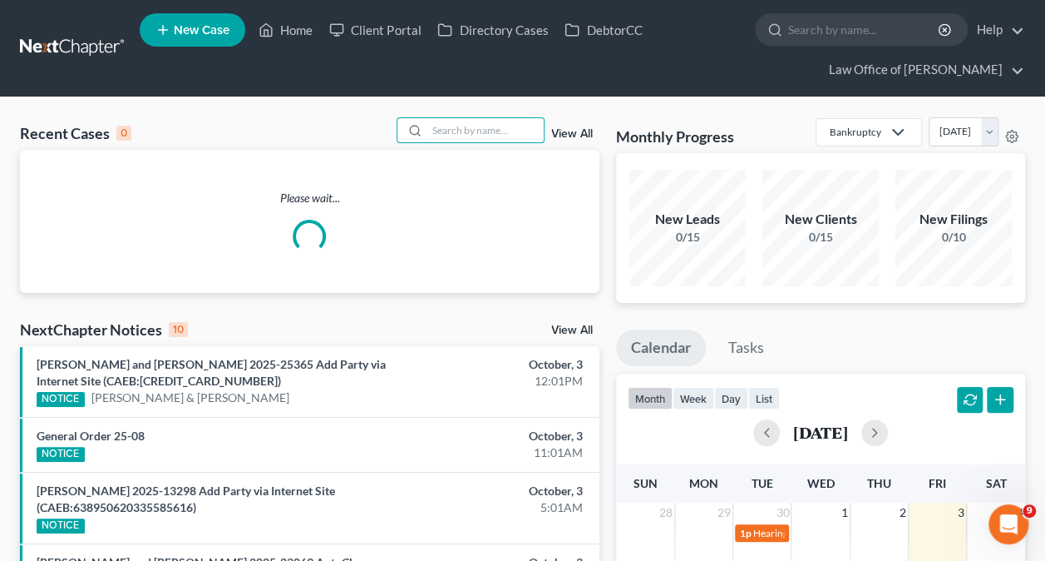
click at [496, 133] on input "search" at bounding box center [486, 130] width 116 height 24
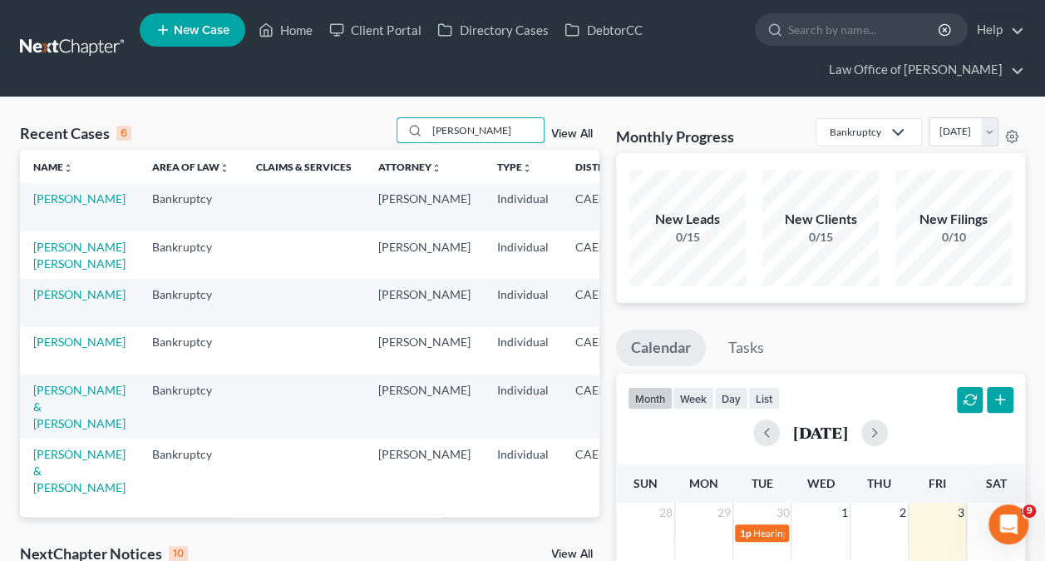
type input "[PERSON_NAME]"
click at [57, 200] on link "[PERSON_NAME]" at bounding box center [79, 198] width 92 height 14
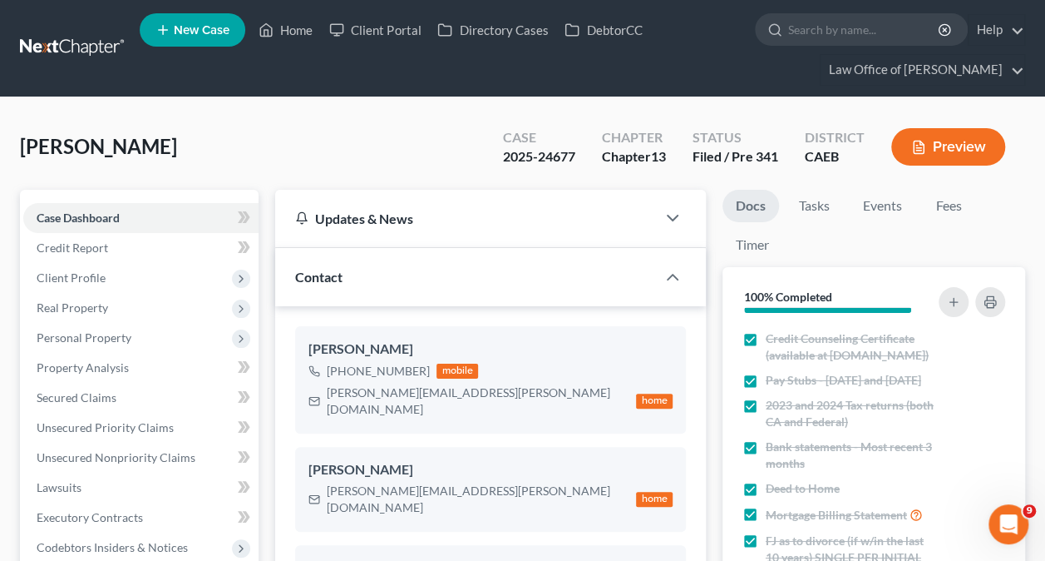
scroll to position [1259, 0]
click at [276, 308] on div "[PERSON_NAME] [PHONE_NUMBER] mobile [PERSON_NAME][EMAIL_ADDRESS][PERSON_NAME][D…" at bounding box center [490, 496] width 431 height 381
drag, startPoint x: 429, startPoint y: 369, endPoint x: 341, endPoint y: 373, distance: 88.2
click at [341, 373] on div "[PHONE_NUMBER] mobile" at bounding box center [491, 371] width 364 height 22
copy div "[PHONE_NUMBER]"
